Goal: Task Accomplishment & Management: Manage account settings

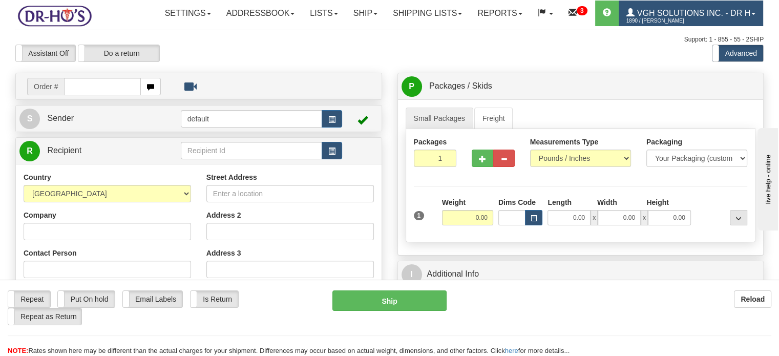
click at [676, 26] on span "1890 / Pravesh Dhanjee" at bounding box center [665, 21] width 77 height 10
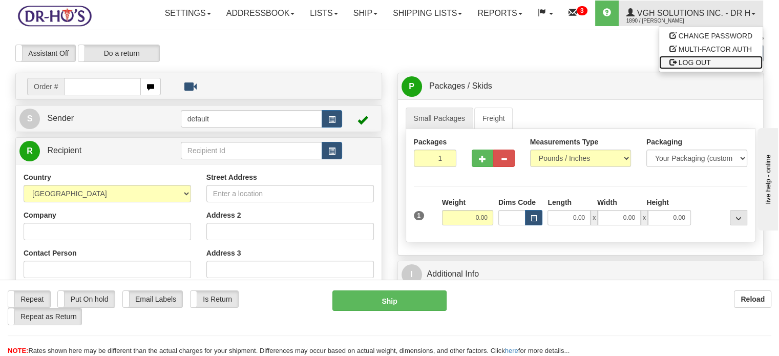
click at [687, 69] on link "LOG OUT" at bounding box center [712, 62] width 104 height 13
